Goal: Task Accomplishment & Management: Complete application form

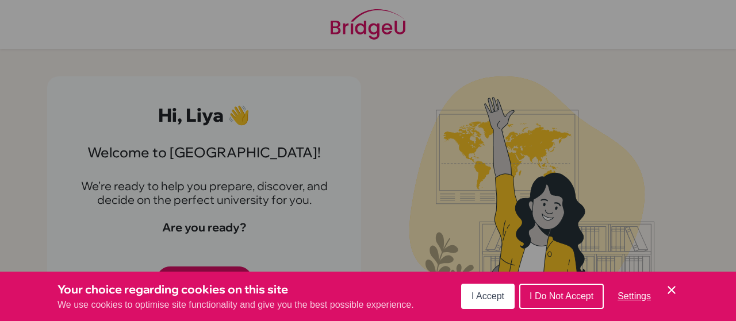
click at [499, 307] on button "I Accept" at bounding box center [487, 296] width 53 height 25
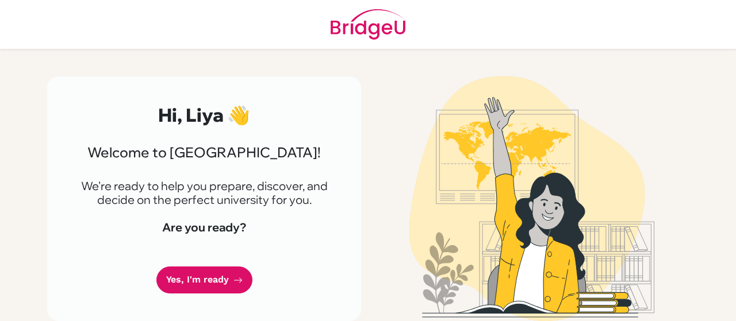
scroll to position [9, 0]
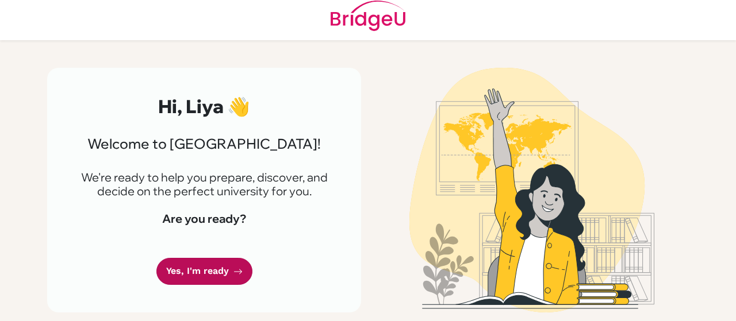
click at [209, 281] on link "Yes, I'm ready" at bounding box center [204, 271] width 96 height 27
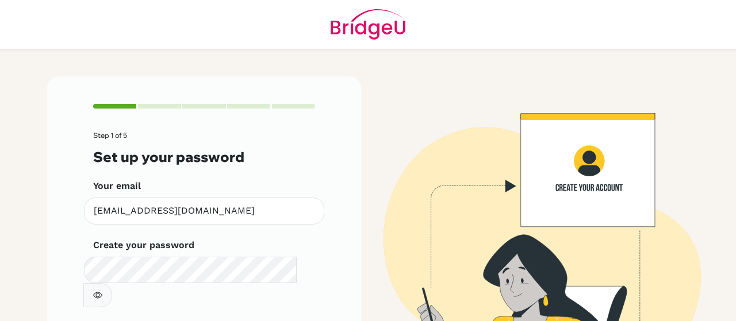
click at [107, 285] on form "Step 1 of 5 Set up your password Your email [EMAIL_ADDRESS][DOMAIN_NAME] Invali…" at bounding box center [204, 261] width 222 height 258
checkbox input "true"
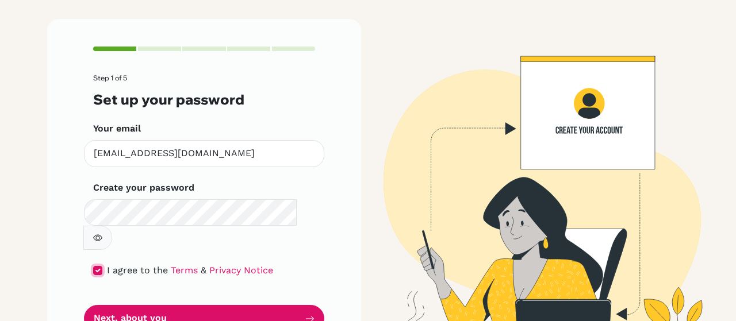
scroll to position [80, 0]
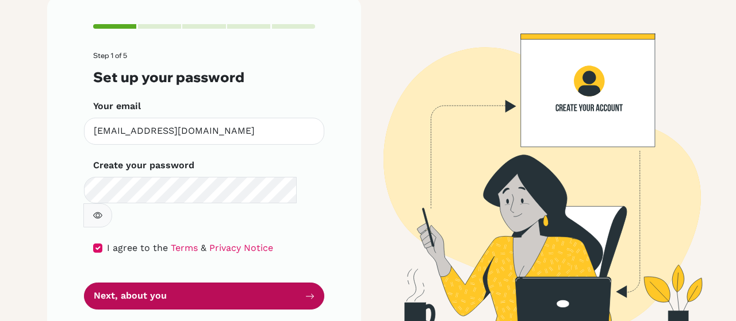
click at [158, 283] on button "Next, about you" at bounding box center [204, 296] width 240 height 27
